Goal: Transaction & Acquisition: Download file/media

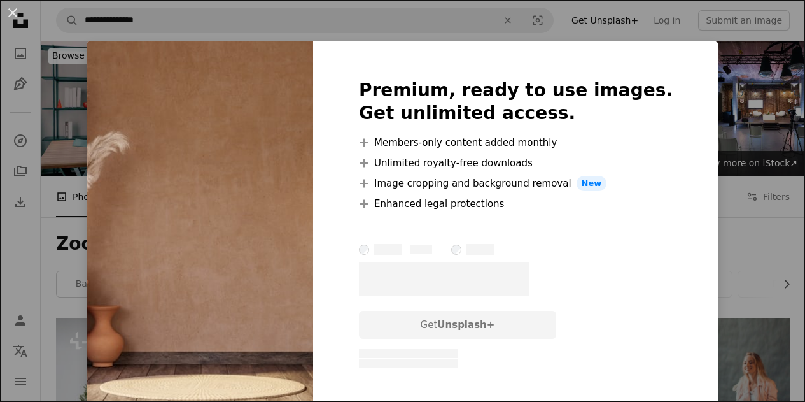
scroll to position [891, 0]
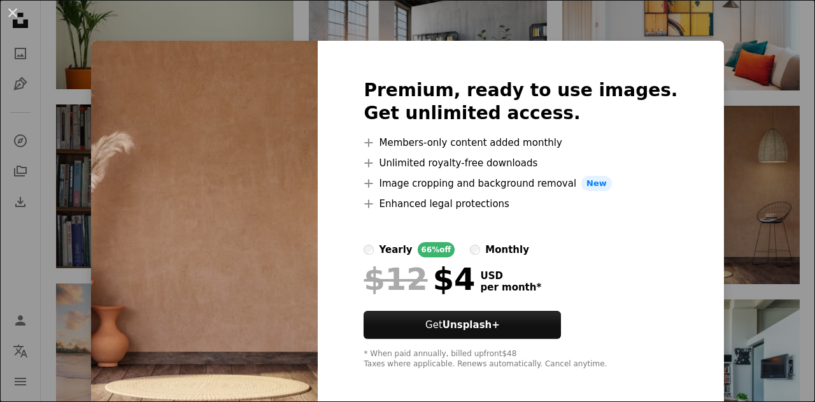
click at [721, 119] on div "An X shape Premium, ready to use images. Get unlimited access. A plus sign Memb…" at bounding box center [407, 201] width 815 height 402
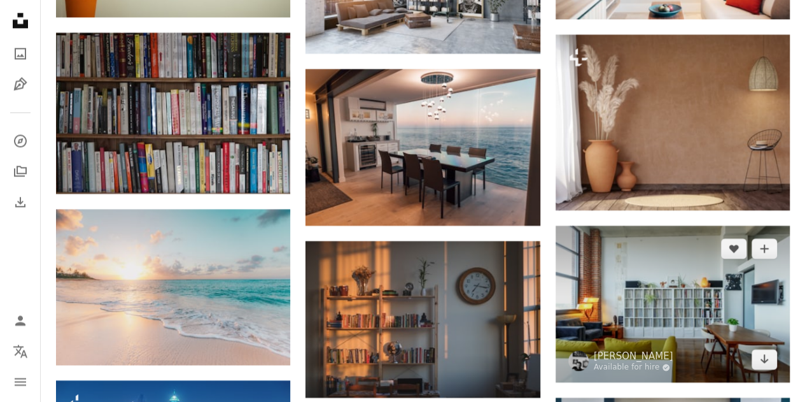
scroll to position [1019, 0]
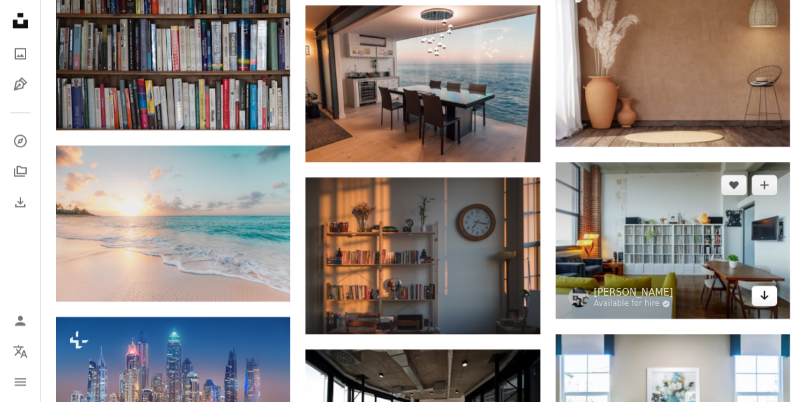
click at [761, 293] on icon "Arrow pointing down" at bounding box center [765, 294] width 10 height 15
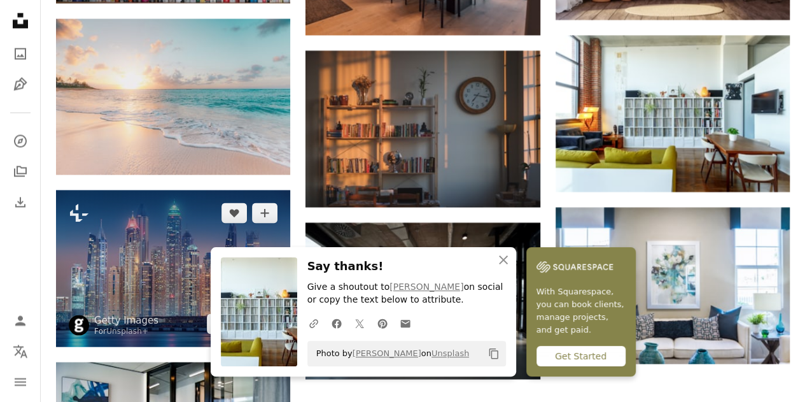
scroll to position [1146, 0]
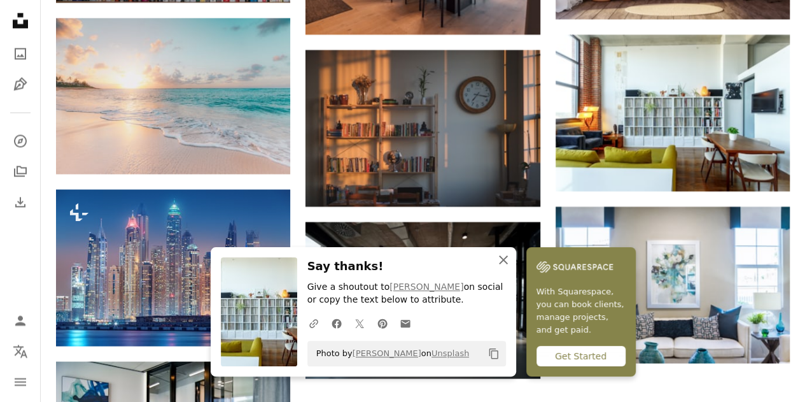
click at [507, 265] on icon "An X shape" at bounding box center [503, 259] width 15 height 15
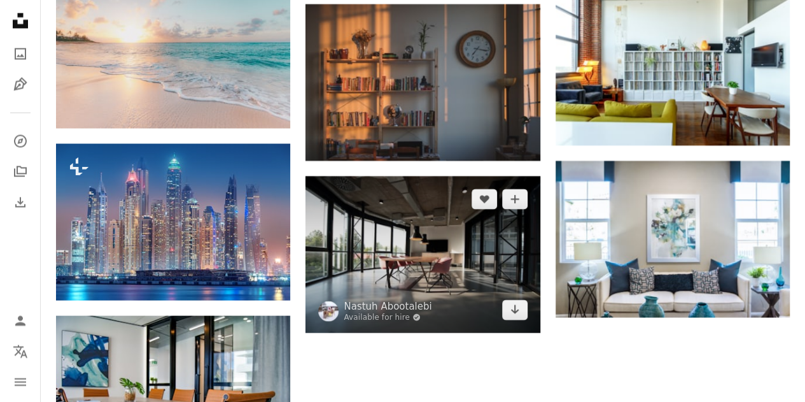
scroll to position [1210, 0]
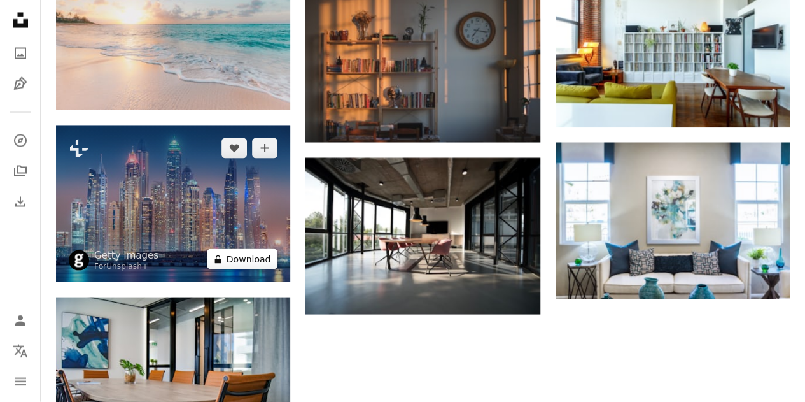
click at [262, 263] on button "A lock Download" at bounding box center [242, 259] width 71 height 20
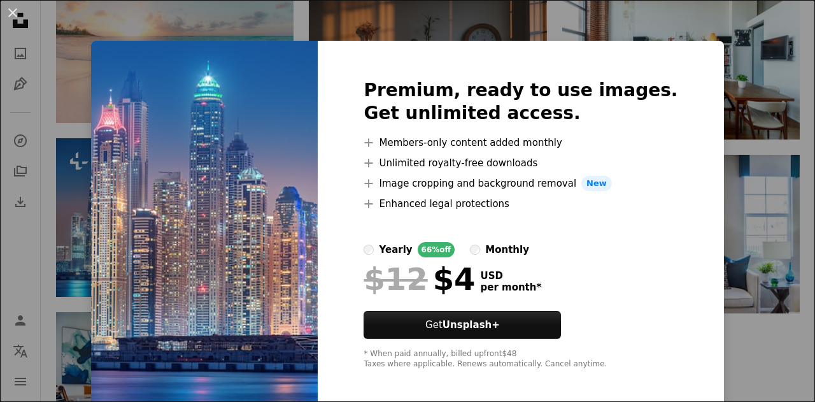
click at [724, 359] on div "An X shape Premium, ready to use images. Get unlimited access. A plus sign Memb…" at bounding box center [407, 201] width 815 height 402
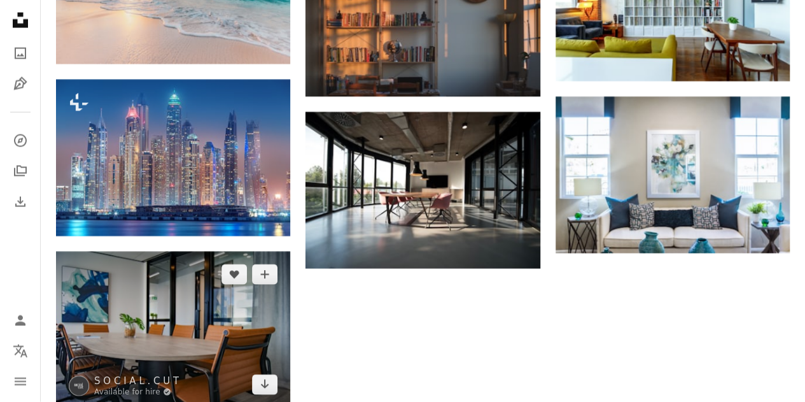
scroll to position [1273, 0]
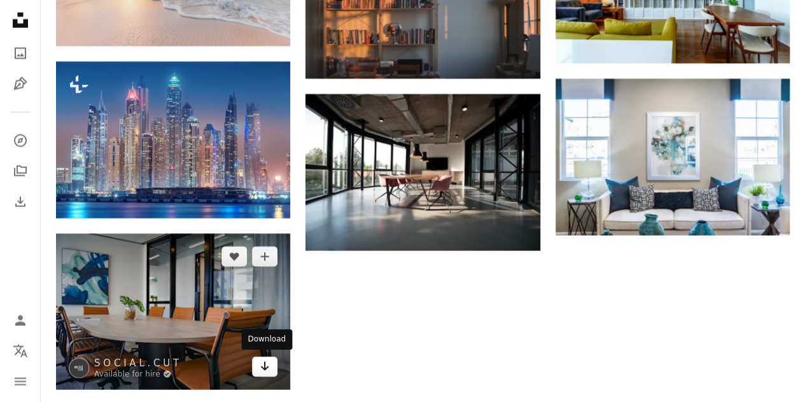
click at [264, 364] on icon "Arrow pointing down" at bounding box center [265, 365] width 10 height 15
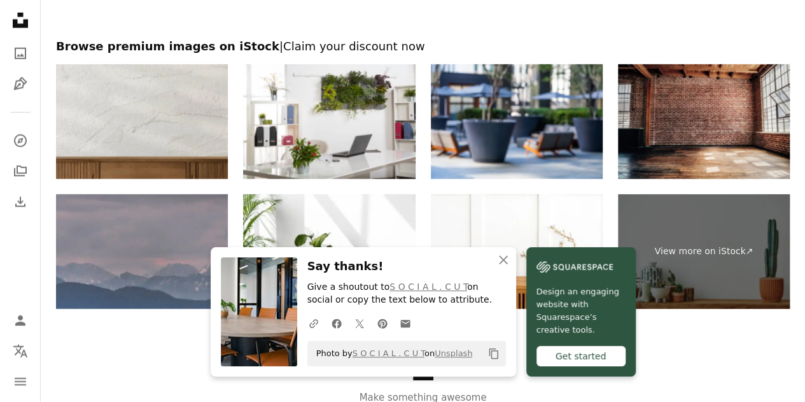
scroll to position [1783, 0]
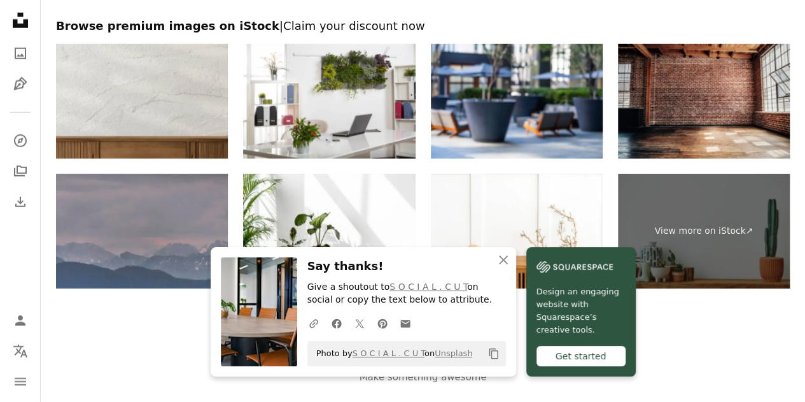
click at [680, 311] on div "Unsplash logo Make something awesome" at bounding box center [423, 361] width 765 height 147
click at [500, 259] on icon "An X shape" at bounding box center [503, 259] width 15 height 15
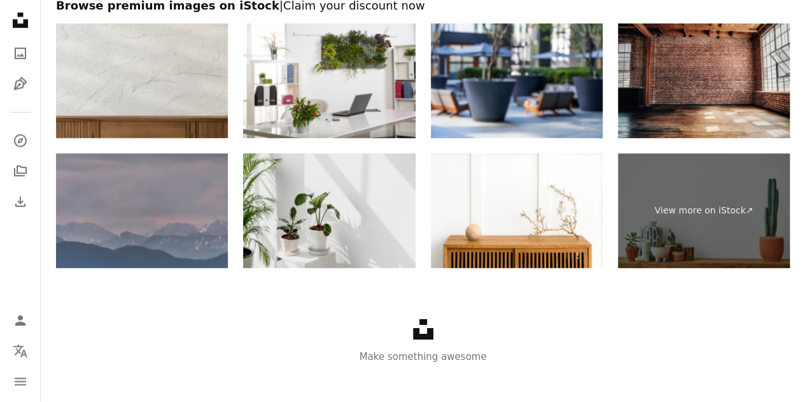
scroll to position [1814, 0]
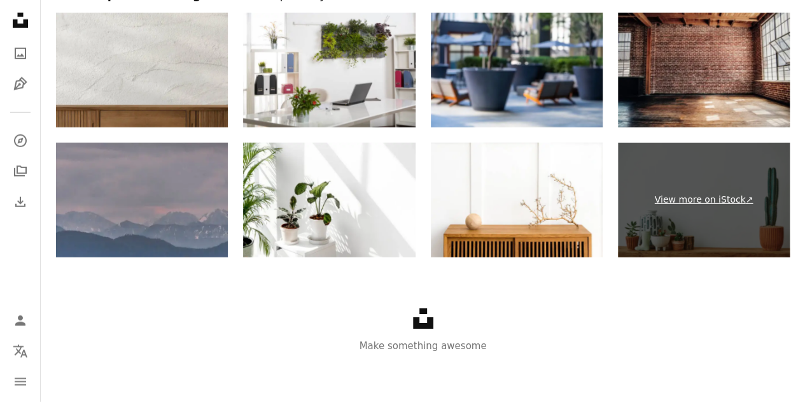
click at [677, 199] on link "View more on iStock ↗" at bounding box center [704, 200] width 172 height 115
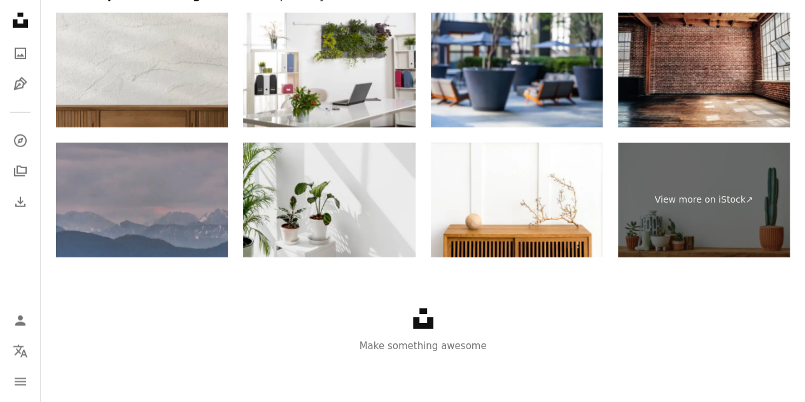
scroll to position [1750, 0]
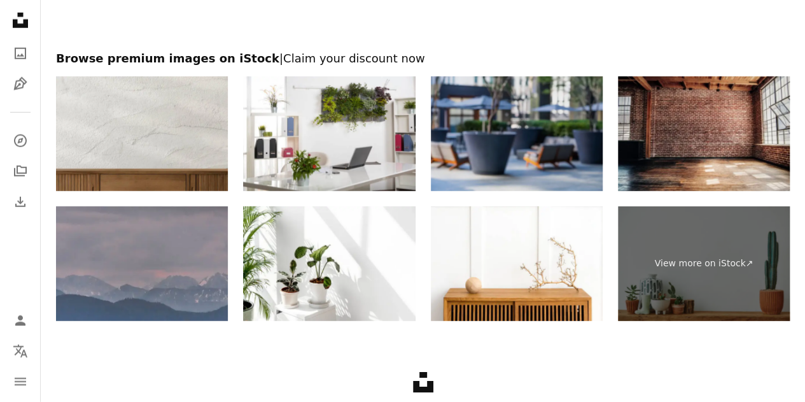
click at [557, 155] on img at bounding box center [517, 133] width 172 height 115
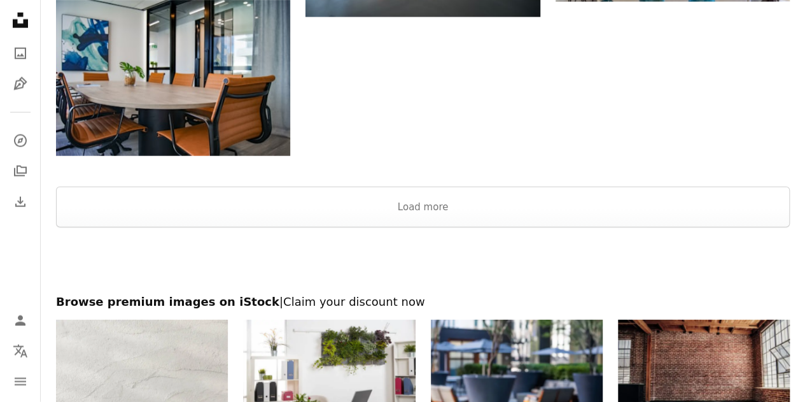
scroll to position [1495, 0]
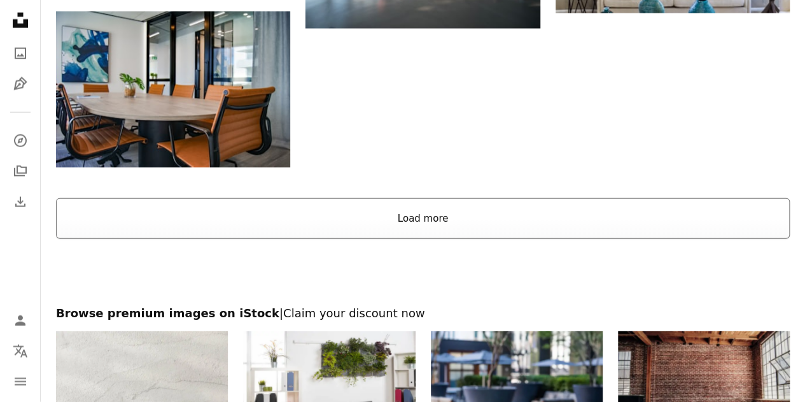
click at [442, 221] on button "Load more" at bounding box center [423, 218] width 734 height 41
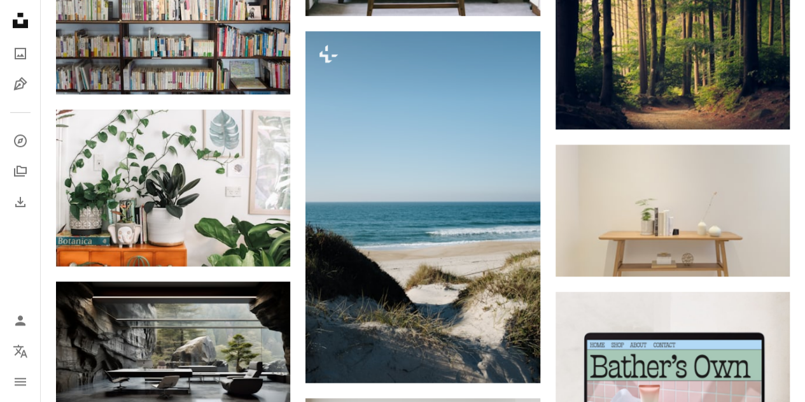
scroll to position [2769, 0]
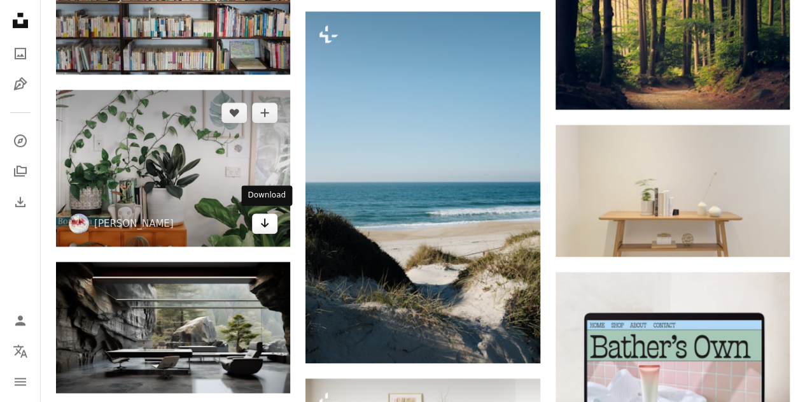
click at [269, 225] on icon "Arrow pointing down" at bounding box center [265, 222] width 10 height 15
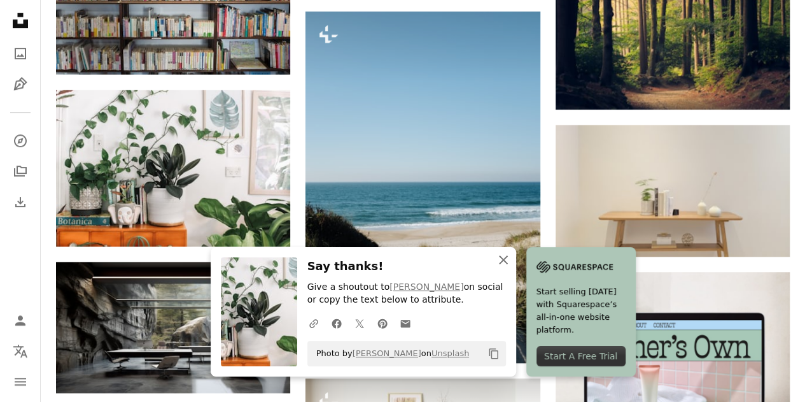
click at [502, 258] on icon "button" at bounding box center [503, 259] width 9 height 9
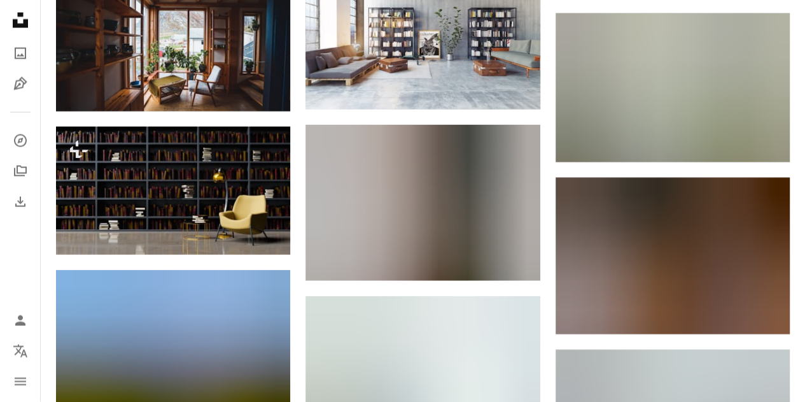
scroll to position [3787, 0]
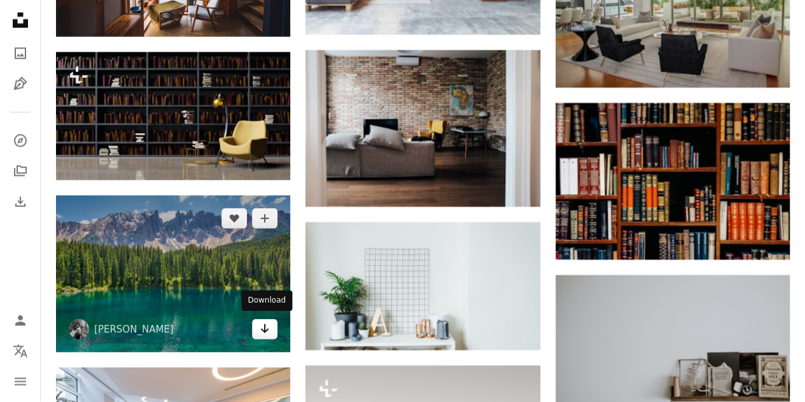
click at [267, 328] on icon "Arrow pointing down" at bounding box center [265, 328] width 10 height 15
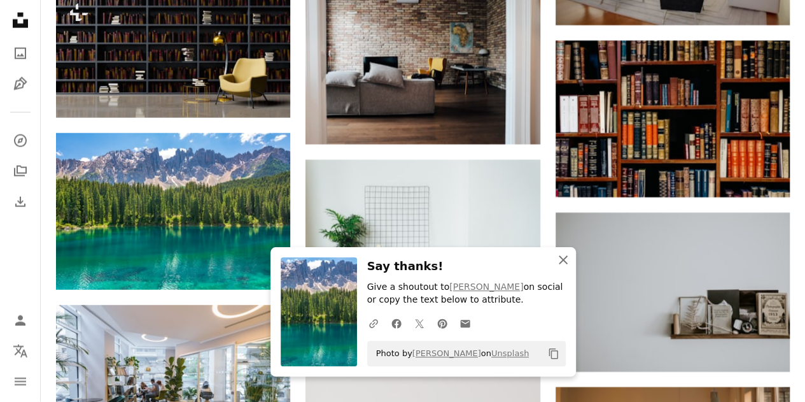
scroll to position [3915, 0]
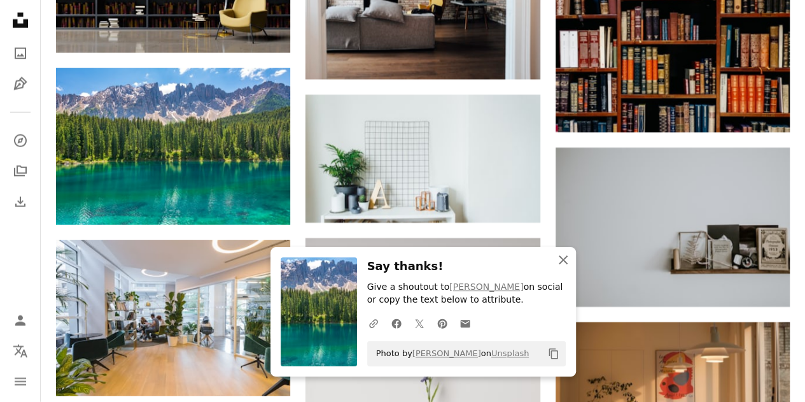
click at [564, 260] on icon "An X shape" at bounding box center [563, 259] width 15 height 15
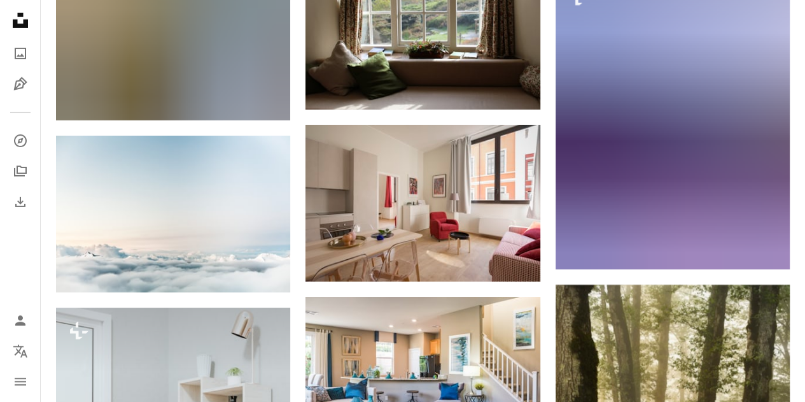
scroll to position [4615, 0]
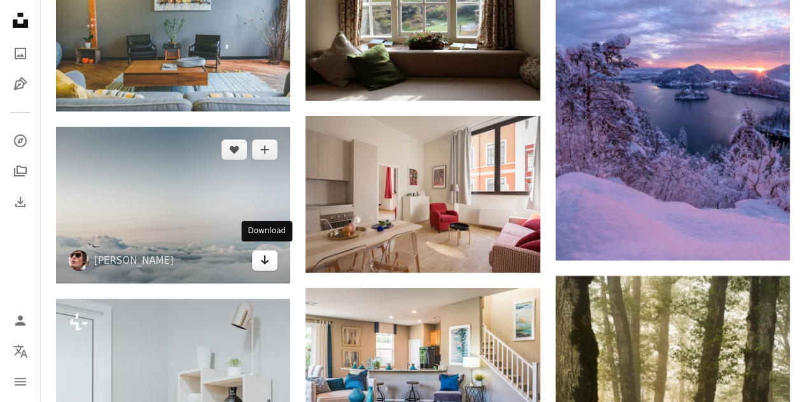
click at [267, 258] on icon "Download" at bounding box center [265, 259] width 8 height 9
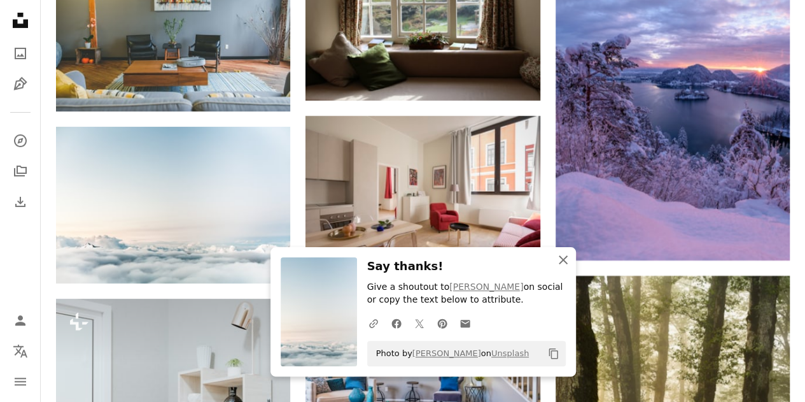
click at [566, 263] on icon "button" at bounding box center [563, 259] width 9 height 9
